Goal: Information Seeking & Learning: Learn about a topic

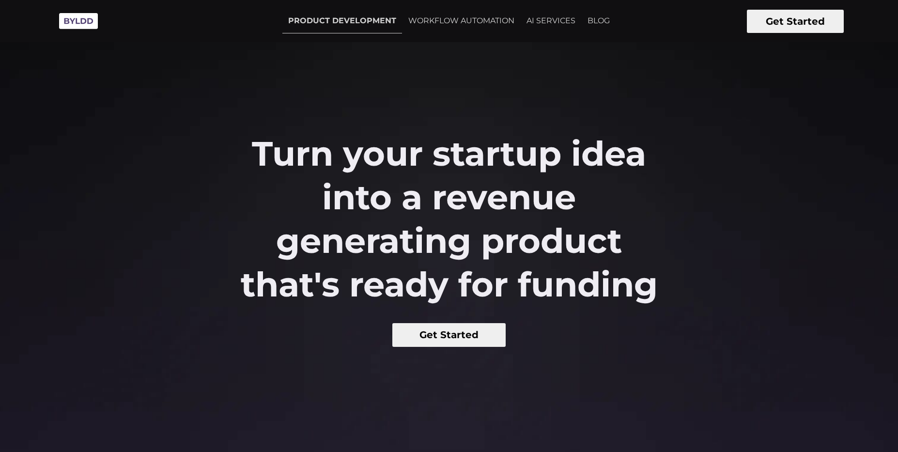
drag, startPoint x: 300, startPoint y: 174, endPoint x: 698, endPoint y: 275, distance: 409.9
click at [698, 275] on div "Turn your startup idea into a revenue generating product that's ready for fundi…" at bounding box center [449, 239] width 898 height 215
click at [380, 191] on h2 "Turn your startup idea into a revenue generating product that's ready for fundi…" at bounding box center [449, 219] width 449 height 174
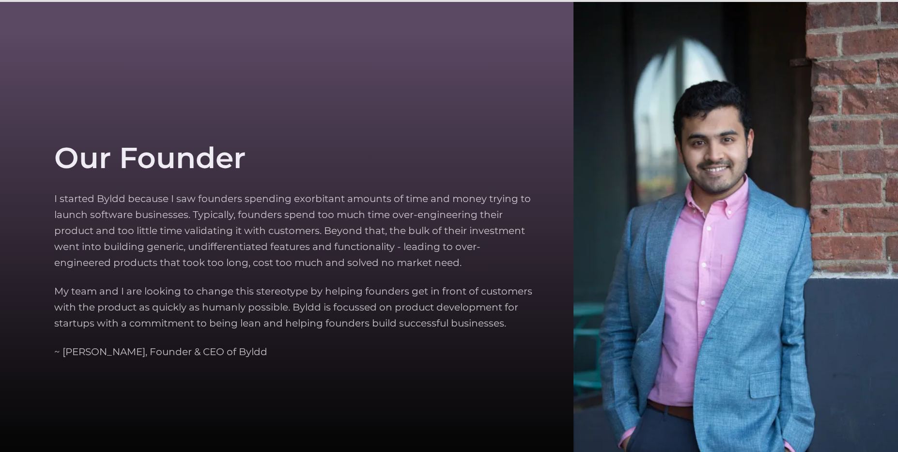
scroll to position [3055, 0]
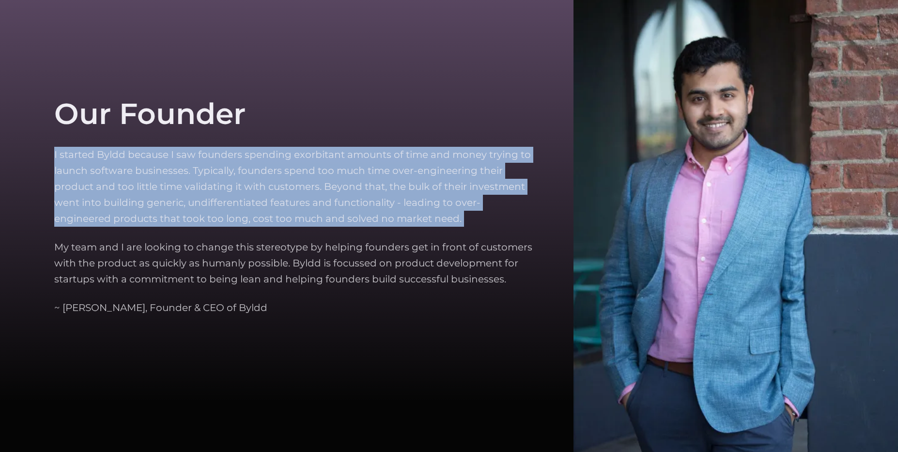
drag, startPoint x: 361, startPoint y: 170, endPoint x: 445, endPoint y: 237, distance: 107.5
click at [445, 237] on div "Our Founder I started Byldd because I saw founders spending exorbitant amounts …" at bounding box center [302, 206] width 496 height 343
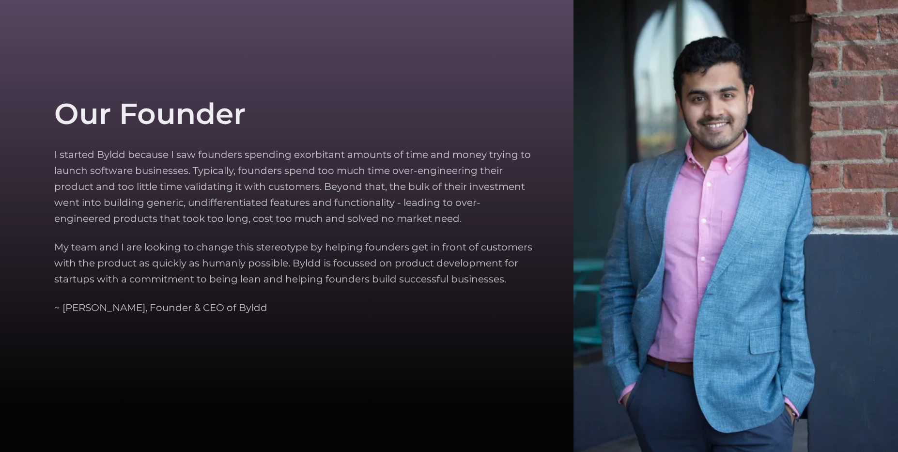
click at [445, 238] on div "Our Founder I started Byldd because I saw founders spending exorbitant amounts …" at bounding box center [302, 206] width 496 height 343
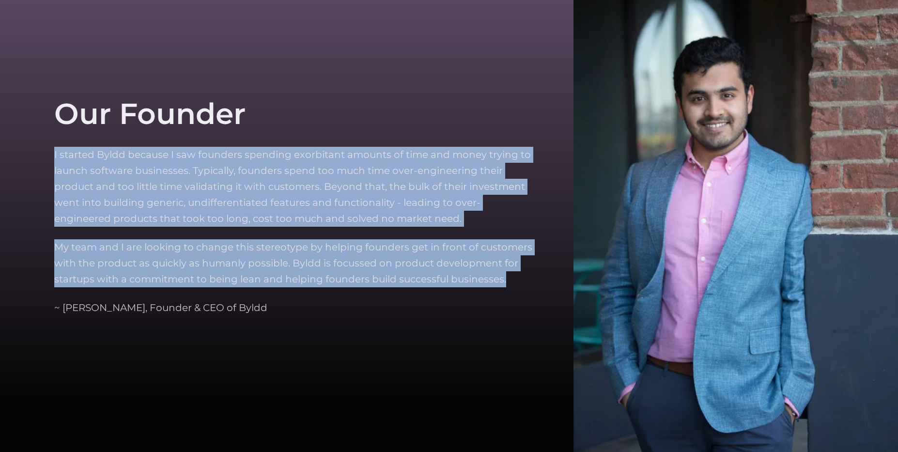
drag, startPoint x: 374, startPoint y: 305, endPoint x: 264, endPoint y: 142, distance: 196.1
click at [264, 142] on div "Our Founder I started Byldd because I saw founders spending exorbitant amounts …" at bounding box center [302, 206] width 496 height 343
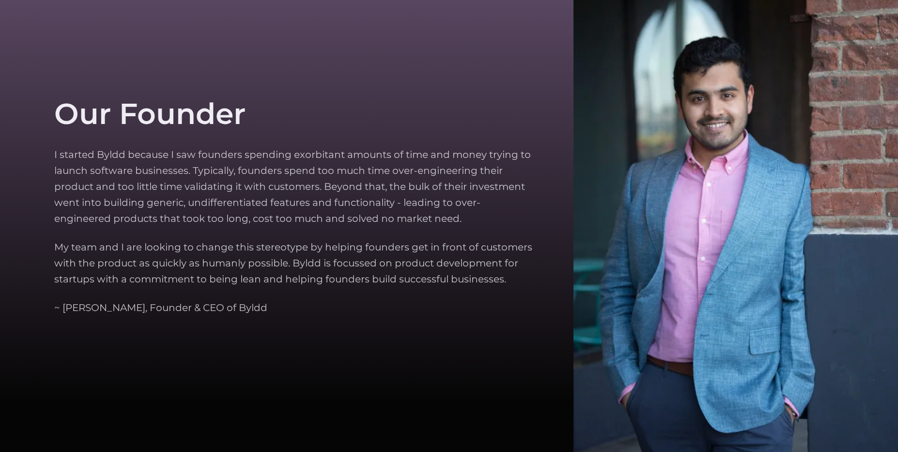
click at [264, 142] on div "Our Founder I started Byldd because I saw founders spending exorbitant amounts …" at bounding box center [302, 206] width 496 height 343
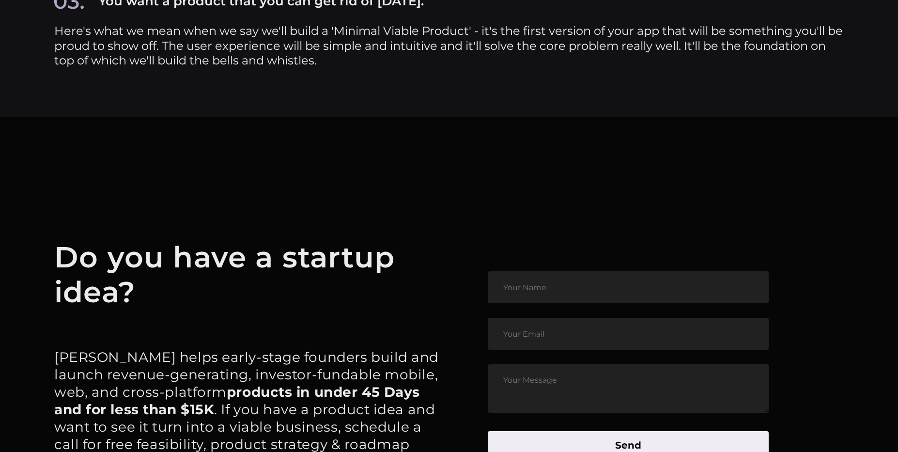
scroll to position [4994, 0]
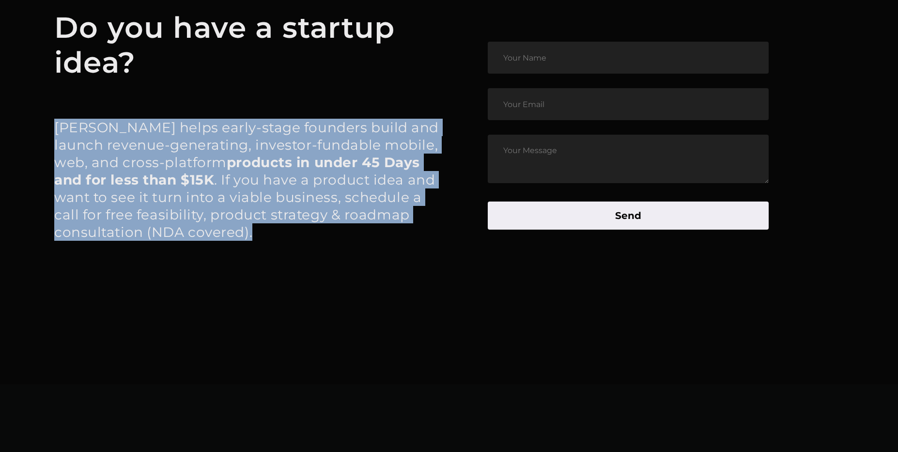
drag, startPoint x: 59, startPoint y: 121, endPoint x: 375, endPoint y: 249, distance: 340.7
click at [375, 249] on div "Do you have a startup idea? [PERSON_NAME] helps early-stage founders build and …" at bounding box center [251, 135] width 395 height 251
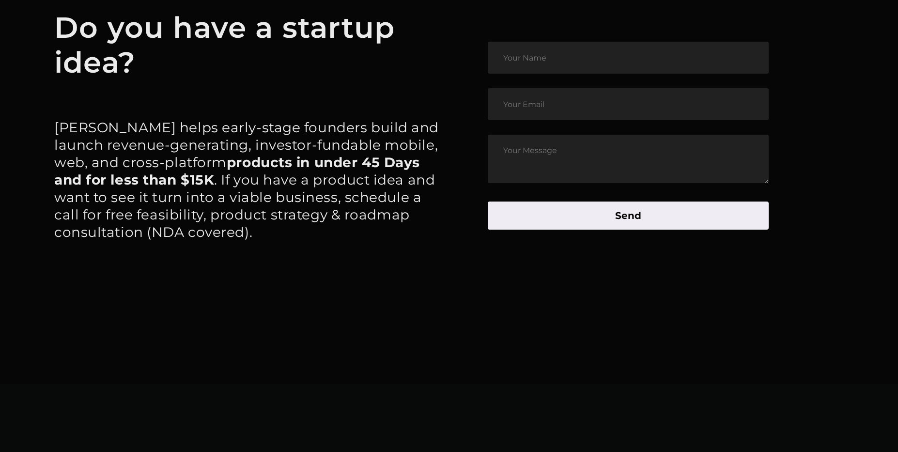
click at [375, 249] on div "Do you have a startup idea? [PERSON_NAME] helps early-stage founders build and …" at bounding box center [251, 135] width 395 height 251
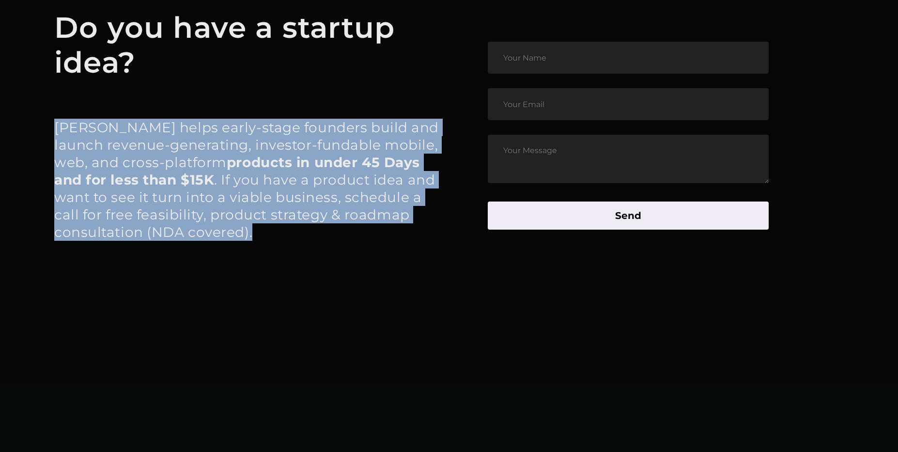
drag, startPoint x: 56, startPoint y: 126, endPoint x: 322, endPoint y: 236, distance: 287.9
click at [322, 236] on p "[PERSON_NAME] helps early-stage founders build and launch revenue-generating, i…" at bounding box center [251, 180] width 395 height 122
drag, startPoint x: 236, startPoint y: 196, endPoint x: 49, endPoint y: 116, distance: 203.4
click at [49, 116] on article "Do you have a startup idea? [PERSON_NAME] helps early-stage founders build and …" at bounding box center [449, 135] width 898 height 497
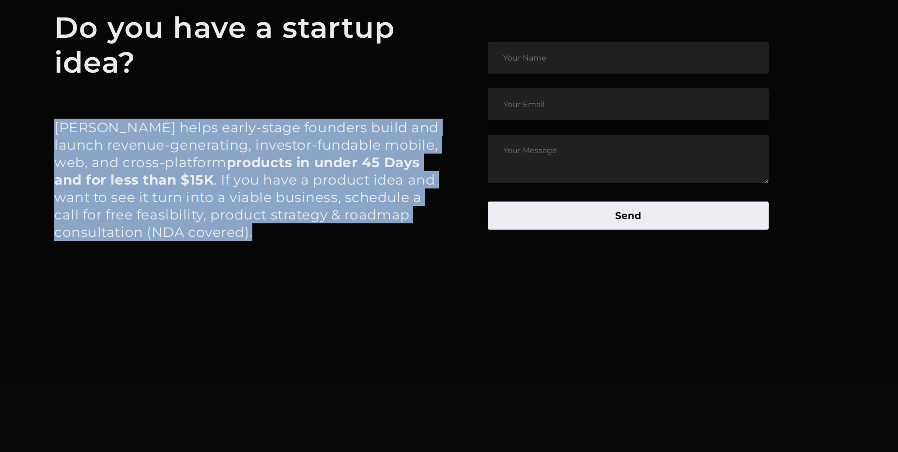
click at [296, 183] on p "[PERSON_NAME] helps early-stage founders build and launch revenue-generating, i…" at bounding box center [251, 180] width 395 height 122
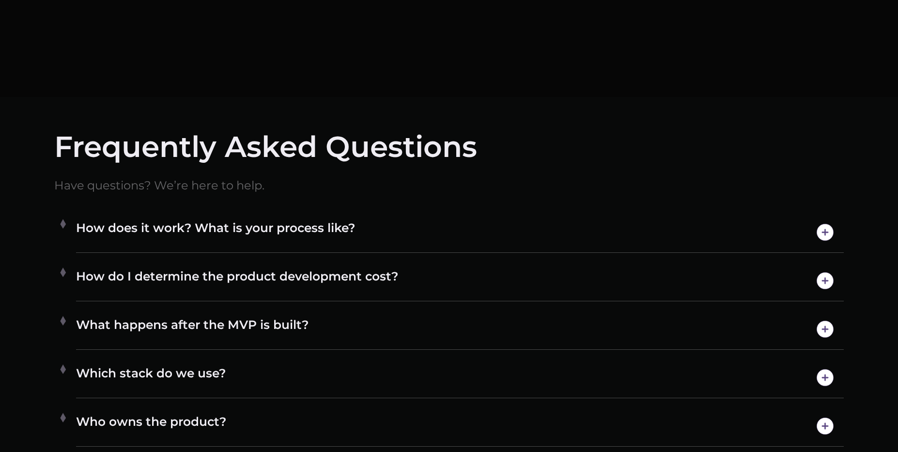
scroll to position [5395, 0]
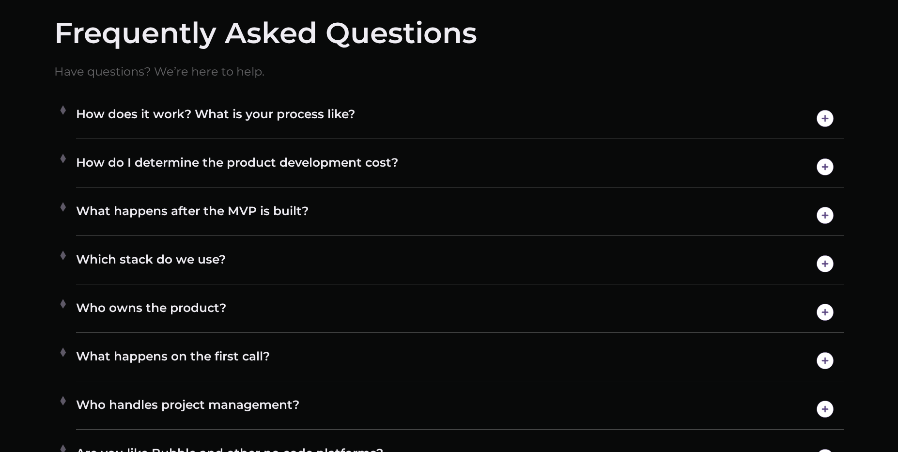
click at [273, 202] on div "What happens after the MVP is built? Once the product is developed, we’ll help …" at bounding box center [460, 215] width 768 height 41
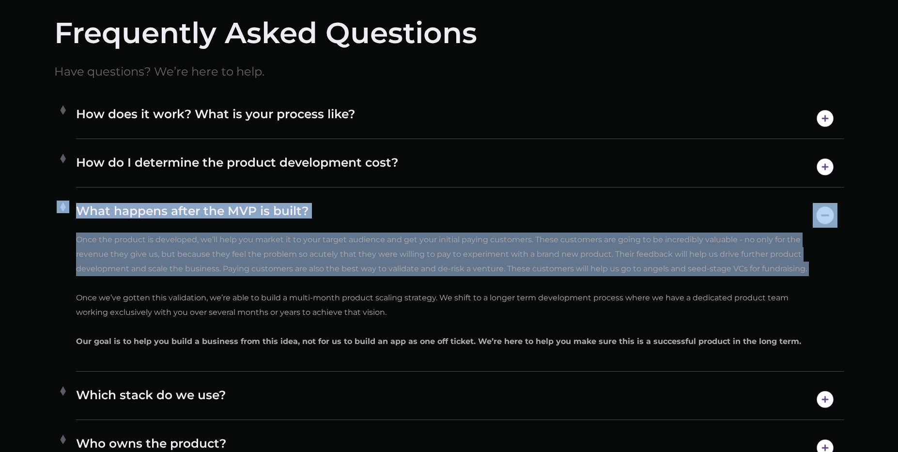
drag, startPoint x: 75, startPoint y: 239, endPoint x: 498, endPoint y: 290, distance: 425.6
click at [498, 290] on li "What happens after the MVP is built? Once the product is developed, we’ll help …" at bounding box center [449, 283] width 790 height 176
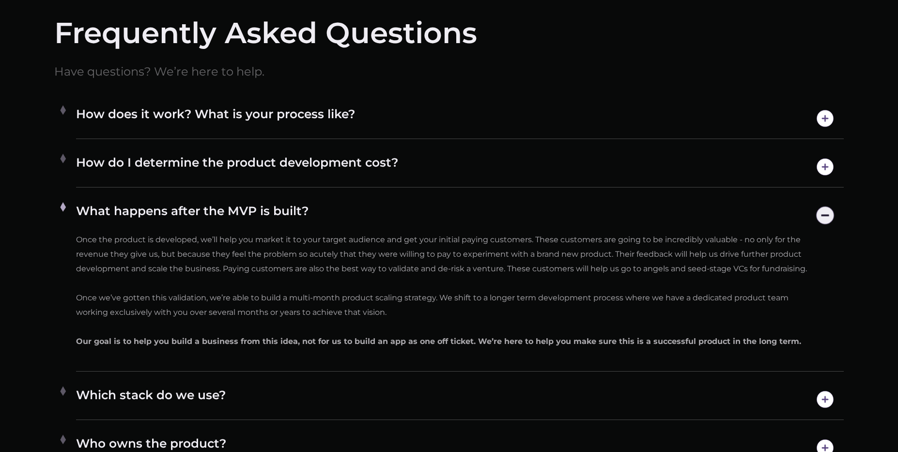
click at [498, 290] on ul "How does it work? What is your process like? We’ll start with a few deep dives …" at bounding box center [449, 355] width 790 height 523
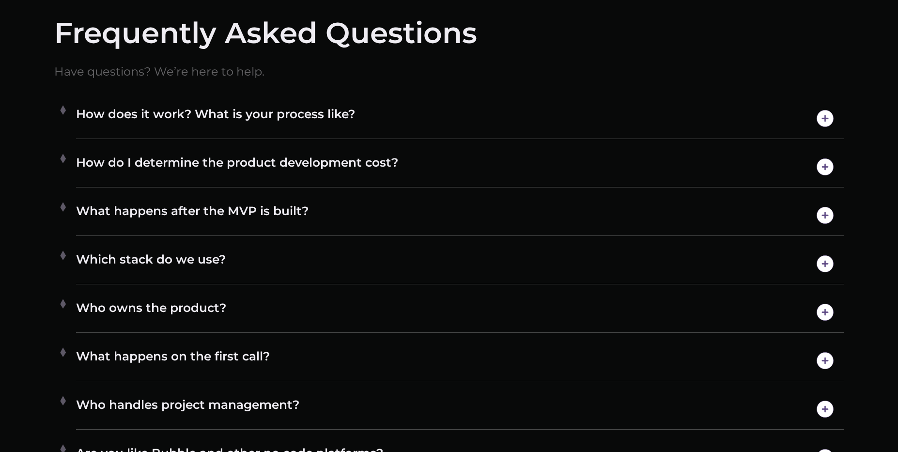
click at [274, 209] on h4 "What happens after the MVP is built?" at bounding box center [460, 215] width 768 height 25
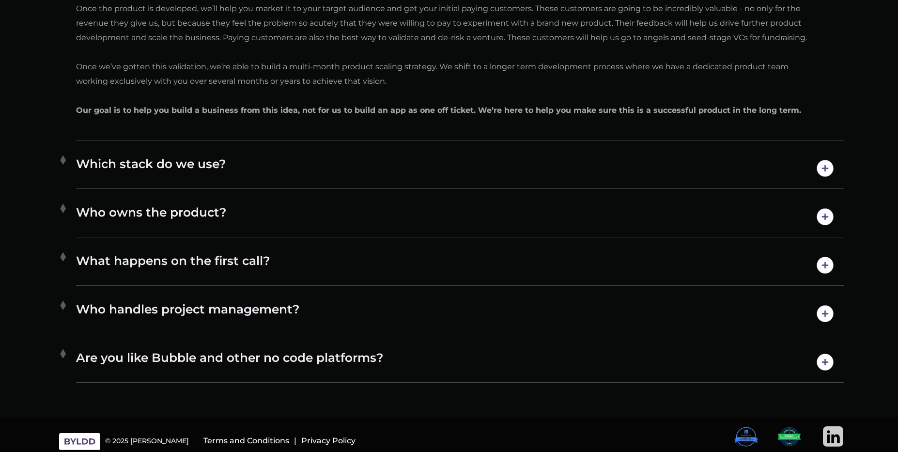
scroll to position [5631, 0]
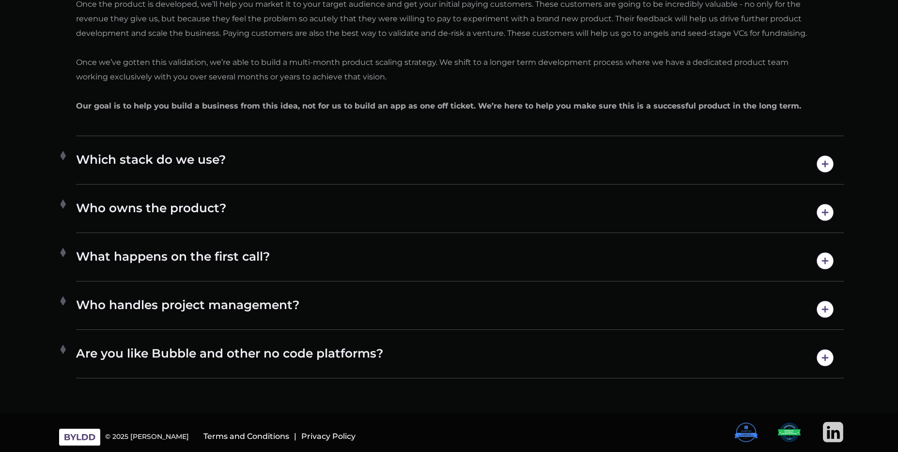
click at [251, 210] on h4 "Who owns the product?" at bounding box center [460, 212] width 768 height 25
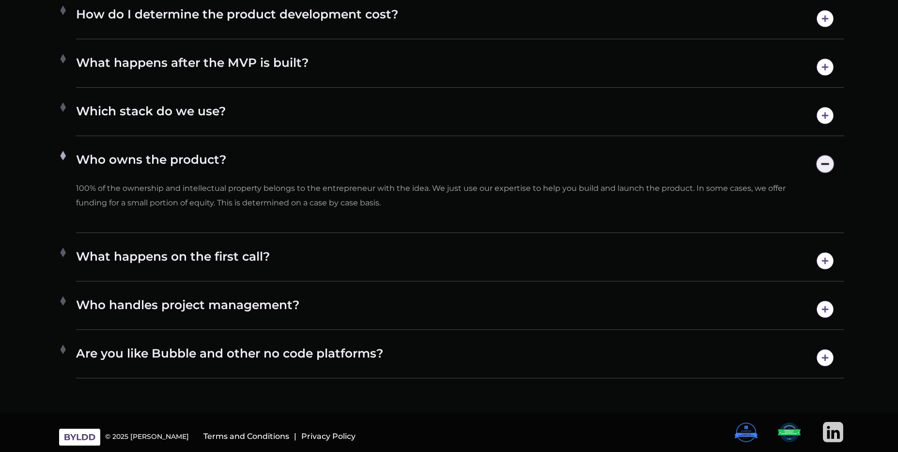
scroll to position [5543, 0]
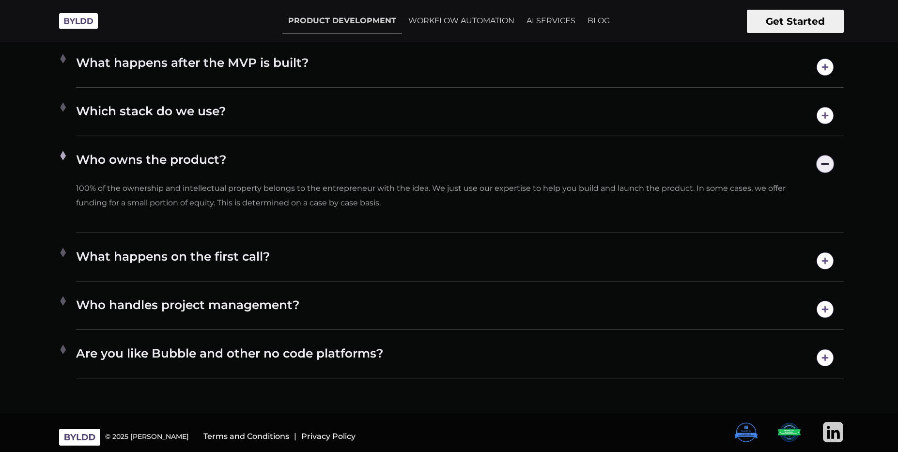
click at [277, 354] on h4 "Are you like Bubble and other no code platforms?" at bounding box center [460, 357] width 768 height 25
